Goal: Book appointment/travel/reservation

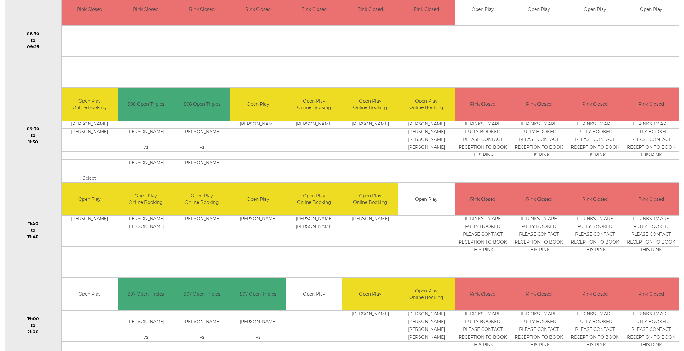
scroll to position [98, 0]
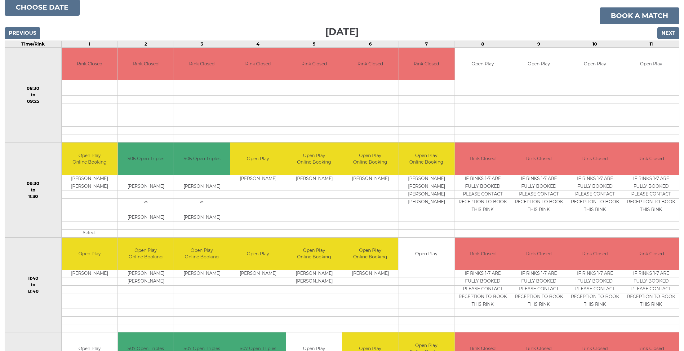
click at [17, 32] on input "Previous" at bounding box center [23, 33] width 36 height 12
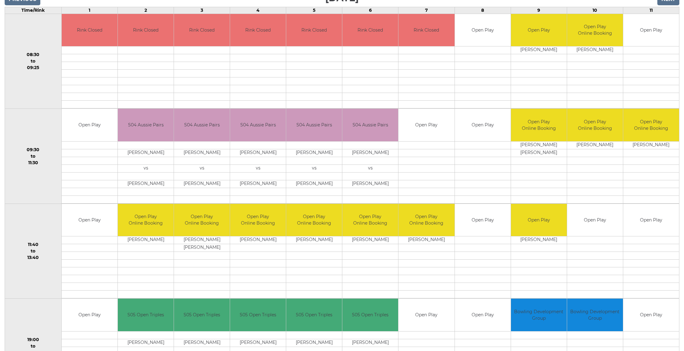
scroll to position [152, 0]
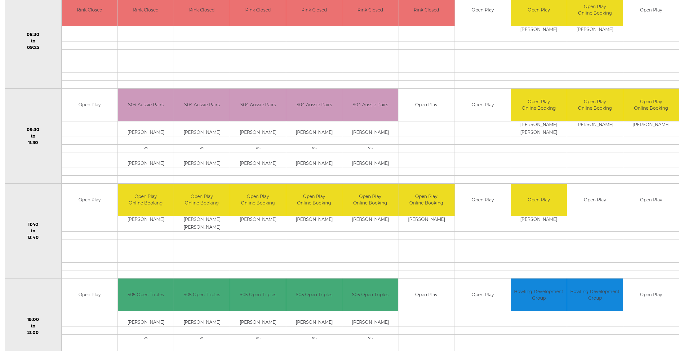
click at [583, 205] on td "Open Play" at bounding box center [595, 200] width 56 height 33
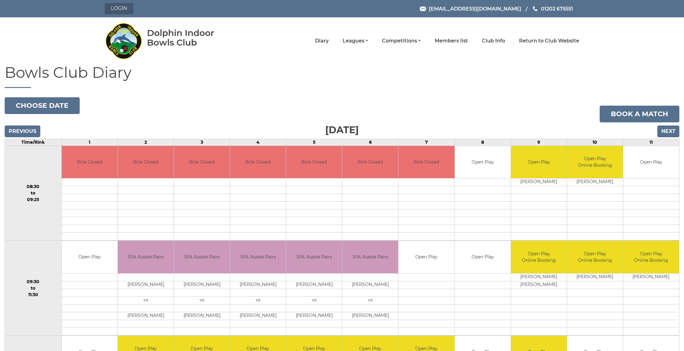
click at [121, 6] on link "Login" at bounding box center [119, 8] width 29 height 11
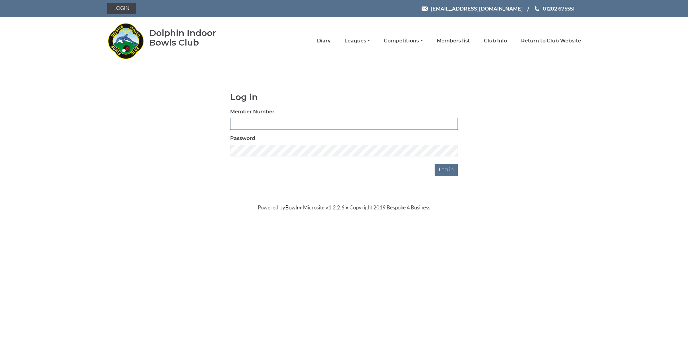
type input "3655"
click at [447, 170] on input "Log in" at bounding box center [446, 170] width 23 height 12
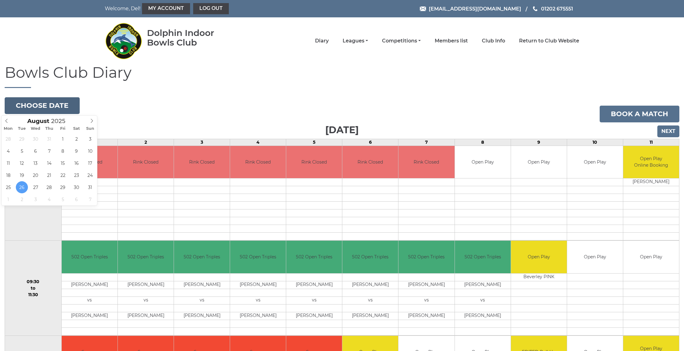
click at [63, 108] on button "Choose date" at bounding box center [42, 105] width 75 height 17
type input "2025-08-27"
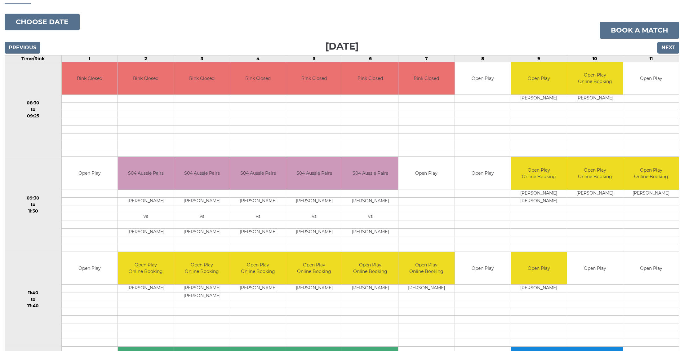
scroll to position [87, 0]
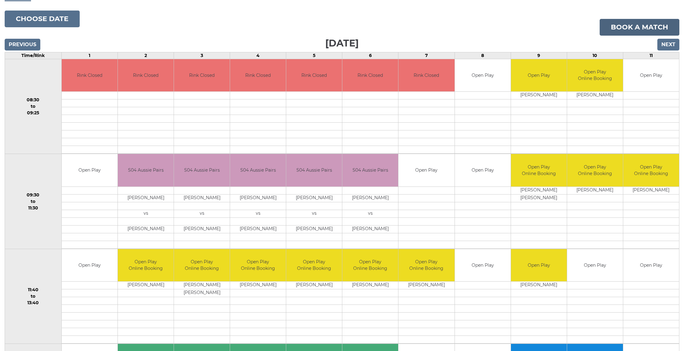
click at [628, 25] on link "Book a match" at bounding box center [640, 27] width 80 height 17
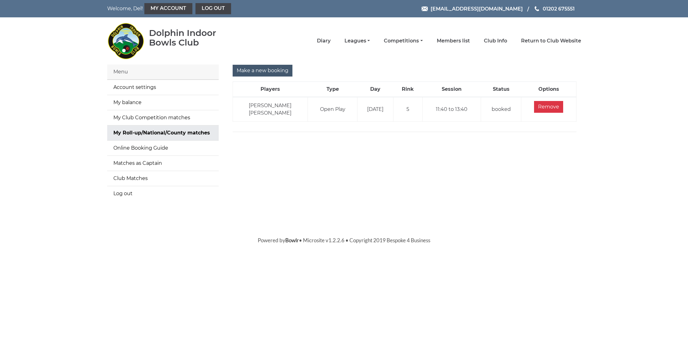
click at [252, 72] on input "Make a new booking" at bounding box center [263, 71] width 60 height 12
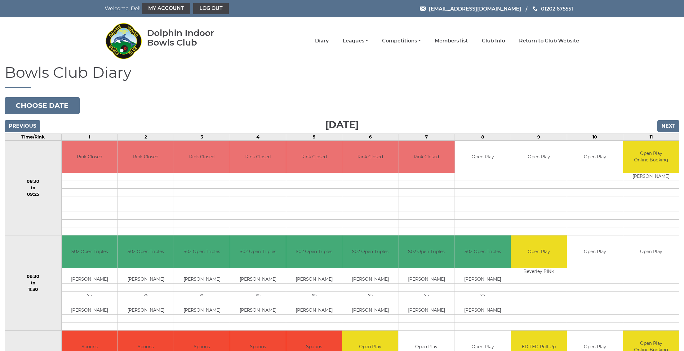
click at [667, 122] on input "Next" at bounding box center [668, 126] width 22 height 12
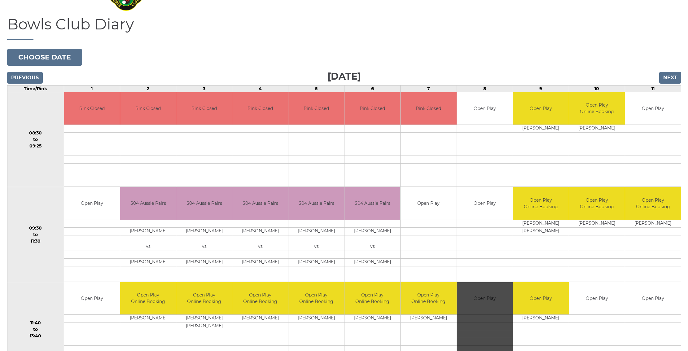
scroll to position [126, 0]
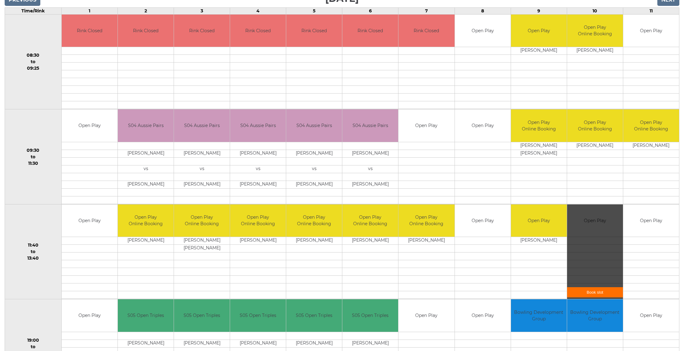
click at [585, 290] on link "Book slot" at bounding box center [595, 292] width 56 height 10
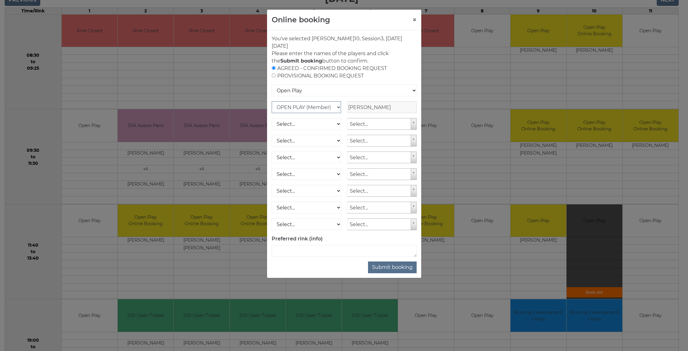
select select "1_13"
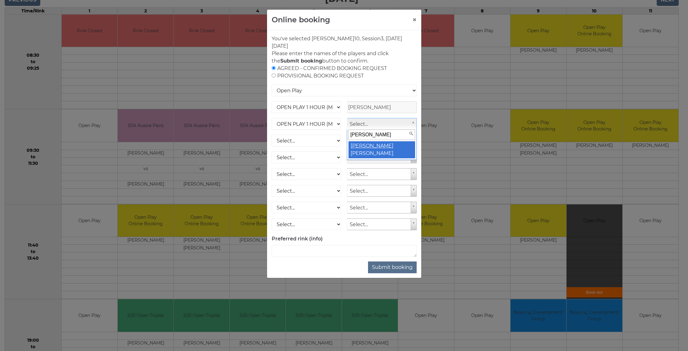
type input "jo t"
select select "1682"
click at [400, 269] on button "Submit booking" at bounding box center [392, 268] width 49 height 12
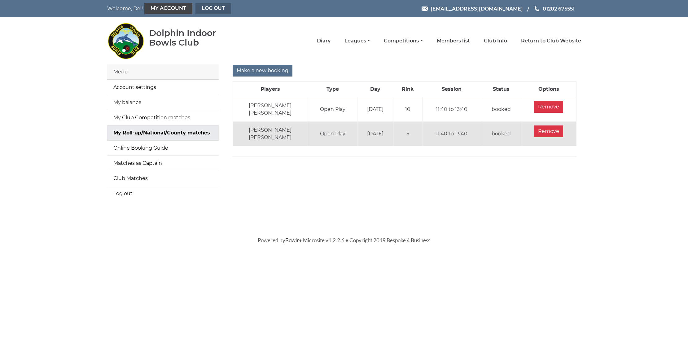
click at [206, 10] on link "Log out" at bounding box center [214, 8] width 36 height 11
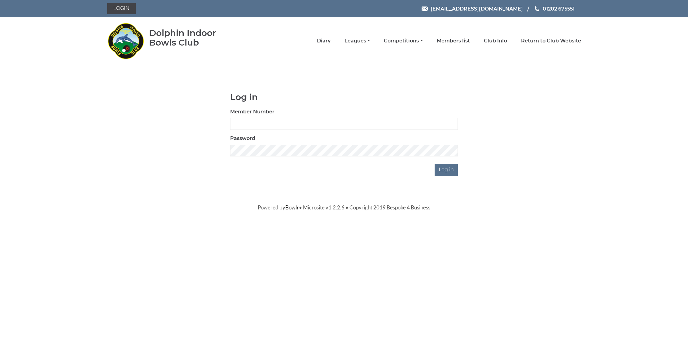
click at [331, 40] on li "Diary" at bounding box center [317, 40] width 28 height 13
click at [331, 36] on li "Diary" at bounding box center [317, 40] width 28 height 13
click at [331, 38] on li "Diary" at bounding box center [317, 40] width 28 height 13
click at [331, 42] on link "Diary" at bounding box center [324, 41] width 14 height 7
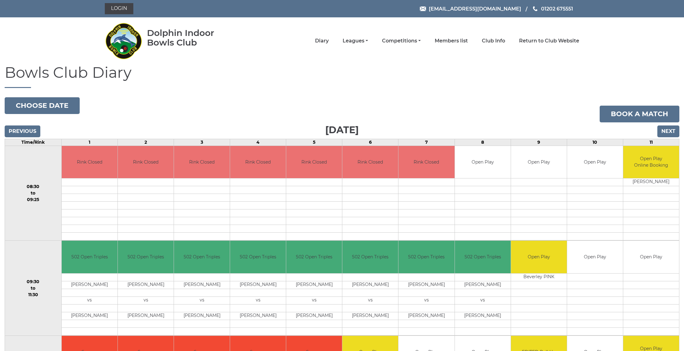
click at [668, 127] on input "Next" at bounding box center [668, 132] width 22 height 12
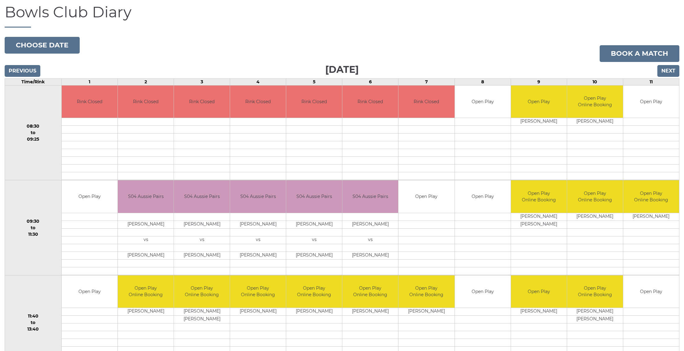
scroll to position [64, 0]
